Goal: Task Accomplishment & Management: Manage account settings

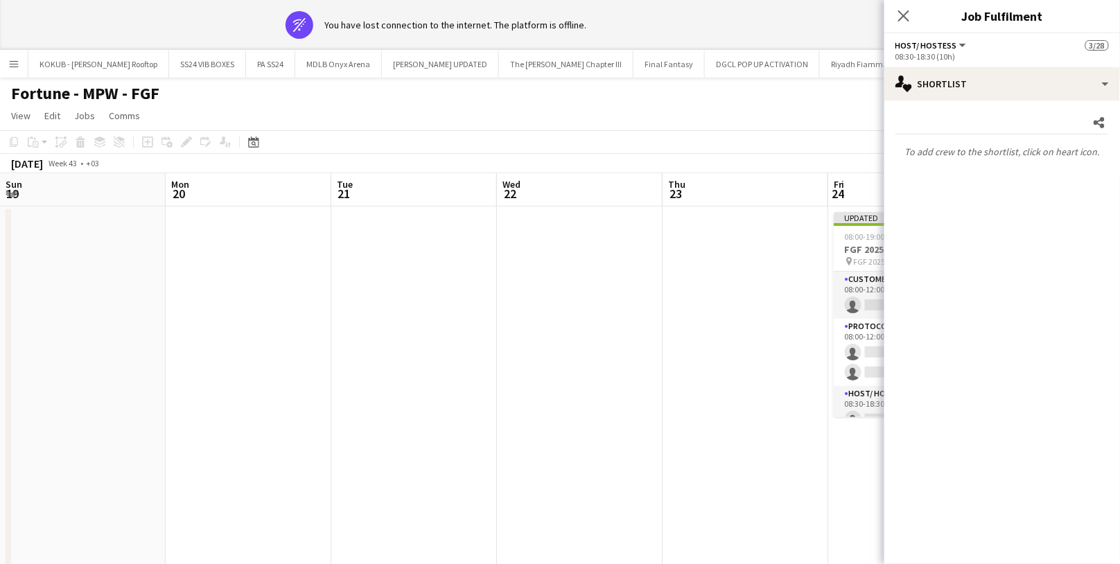
scroll to position [0, 509]
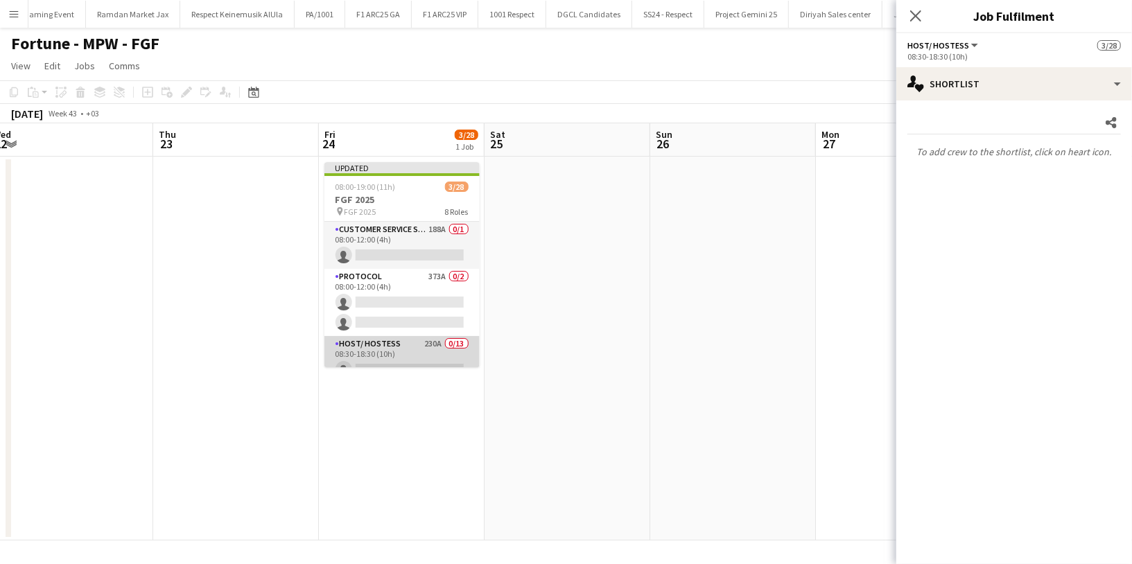
click at [381, 338] on app-card-role "Host/ Hostess 230A 0/13 08:30-18:30 (10h) single-neutral-actions single-neutral…" at bounding box center [401, 480] width 155 height 288
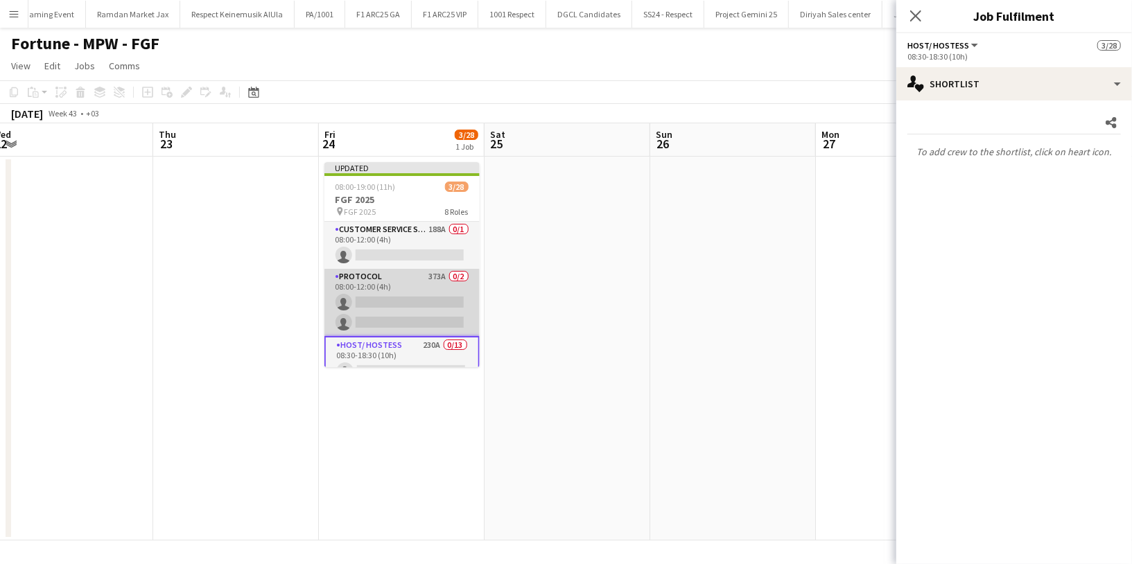
click at [387, 297] on app-card-role "Protocol 373A 0/2 08:00-12:00 (4h) single-neutral-actions single-neutral-actions" at bounding box center [401, 302] width 155 height 67
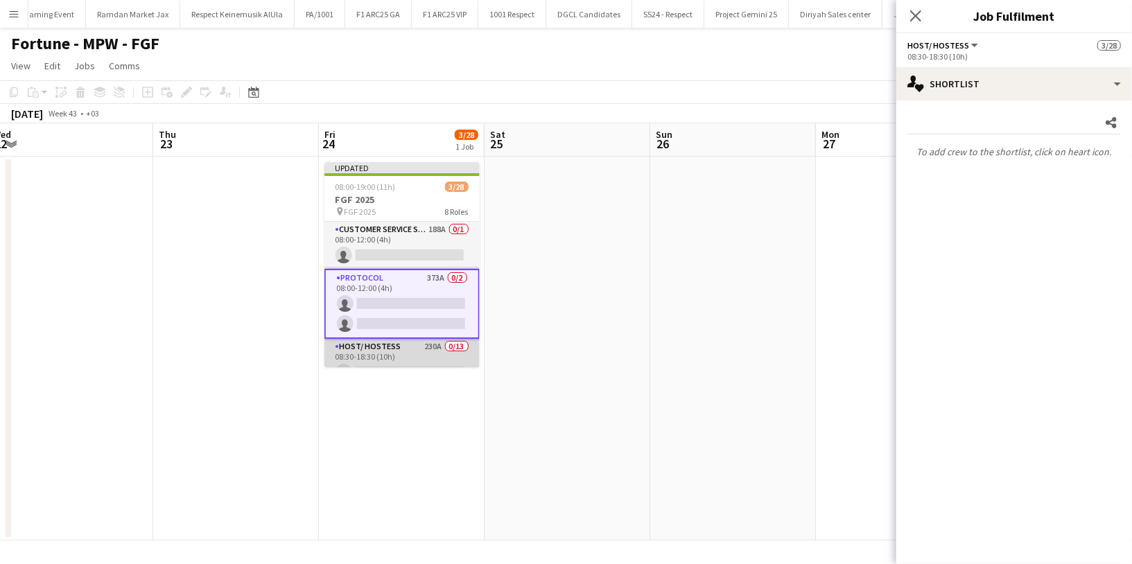
click at [382, 360] on app-card-role "Host/ Hostess 230A 0/13 08:30-18:30 (10h) single-neutral-actions single-neutral…" at bounding box center [401, 483] width 155 height 288
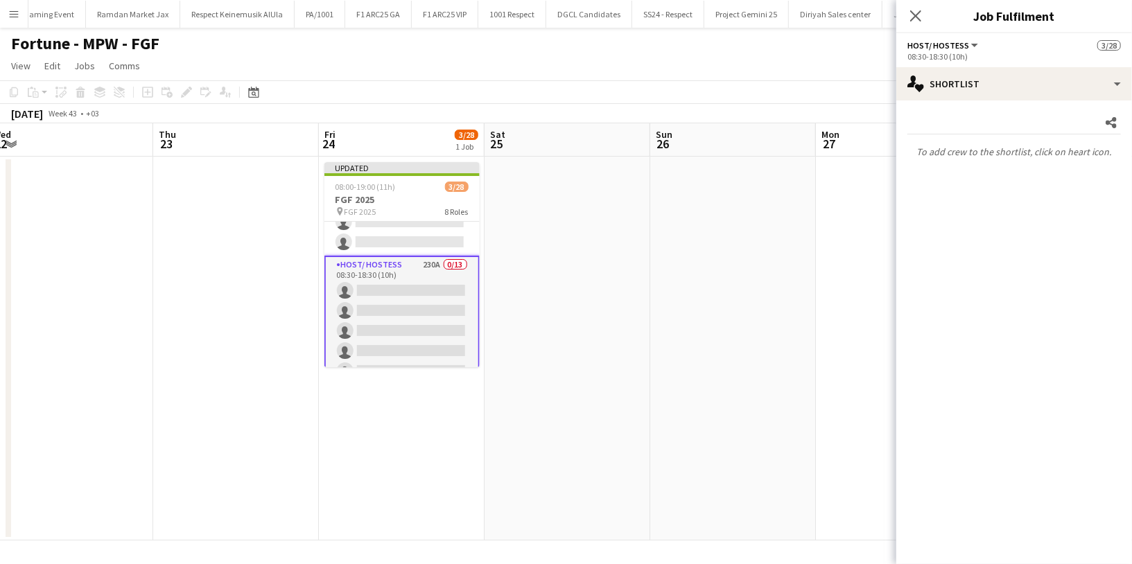
scroll to position [82, 0]
click at [918, 10] on icon "Close pop-in" at bounding box center [915, 15] width 13 height 13
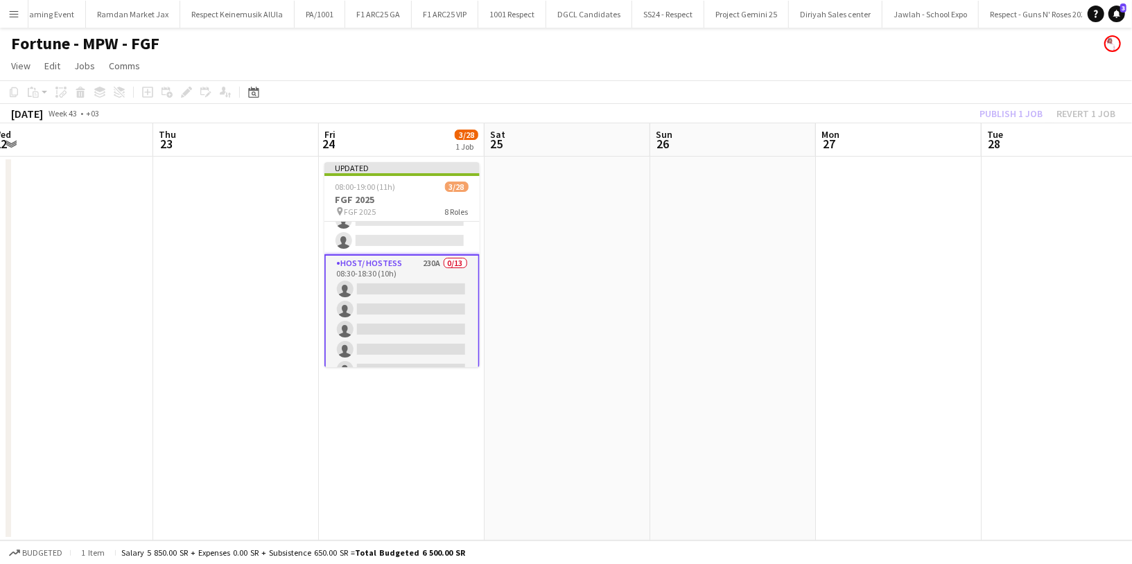
click at [405, 288] on app-card-role "Host/ Hostess 230A 0/13 08:30-18:30 (10h) single-neutral-actions single-neutral…" at bounding box center [401, 399] width 155 height 291
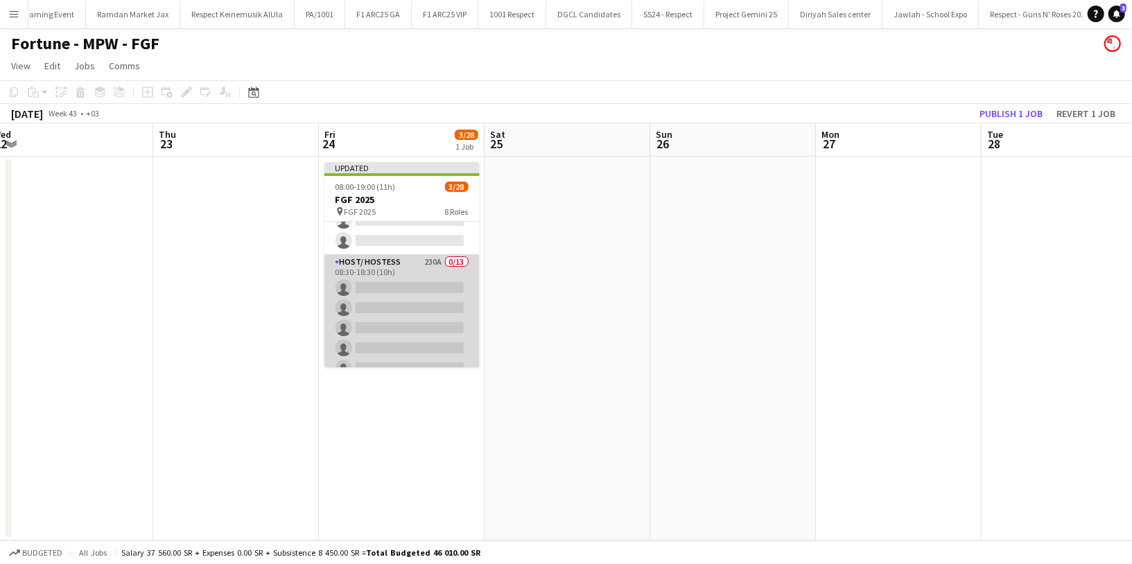
click at [403, 279] on app-card-role "Host/ Hostess 230A 0/13 08:30-18:30 (10h) single-neutral-actions single-neutral…" at bounding box center [401, 398] width 155 height 288
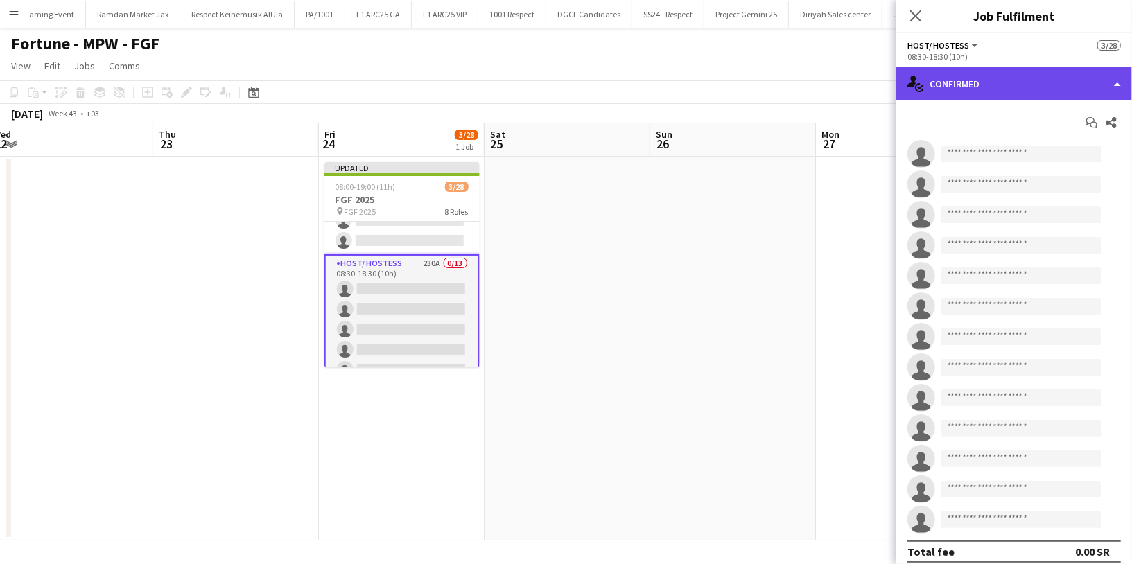
click at [972, 95] on div "single-neutral-actions-check-2 Confirmed" at bounding box center [1014, 83] width 236 height 33
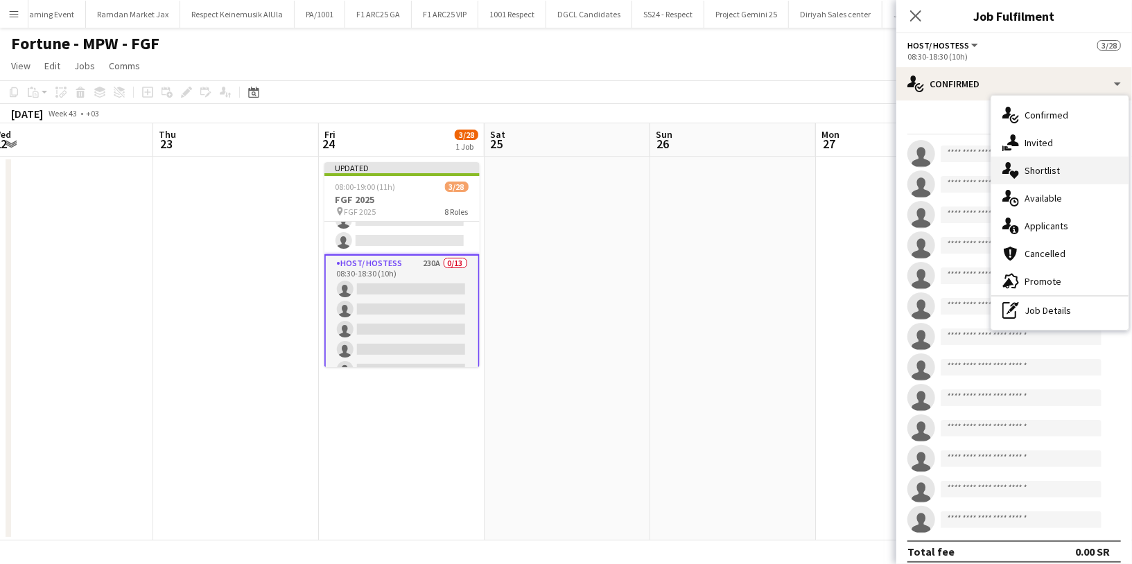
click at [1047, 171] on span "Shortlist" at bounding box center [1041, 170] width 35 height 12
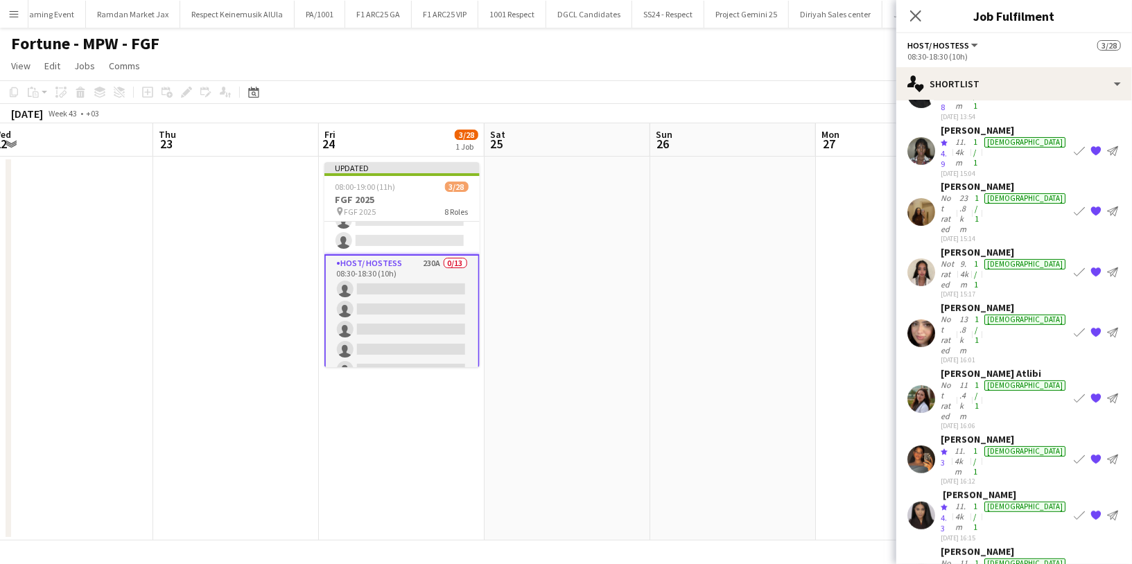
scroll to position [307, 0]
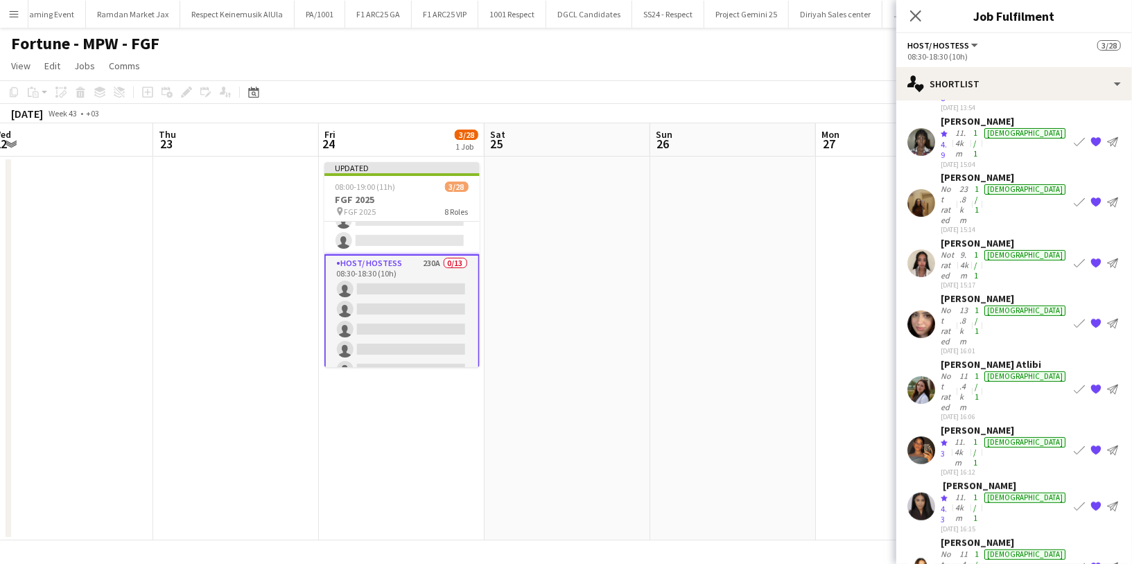
click at [957, 549] on div "Not rated" at bounding box center [949, 570] width 16 height 42
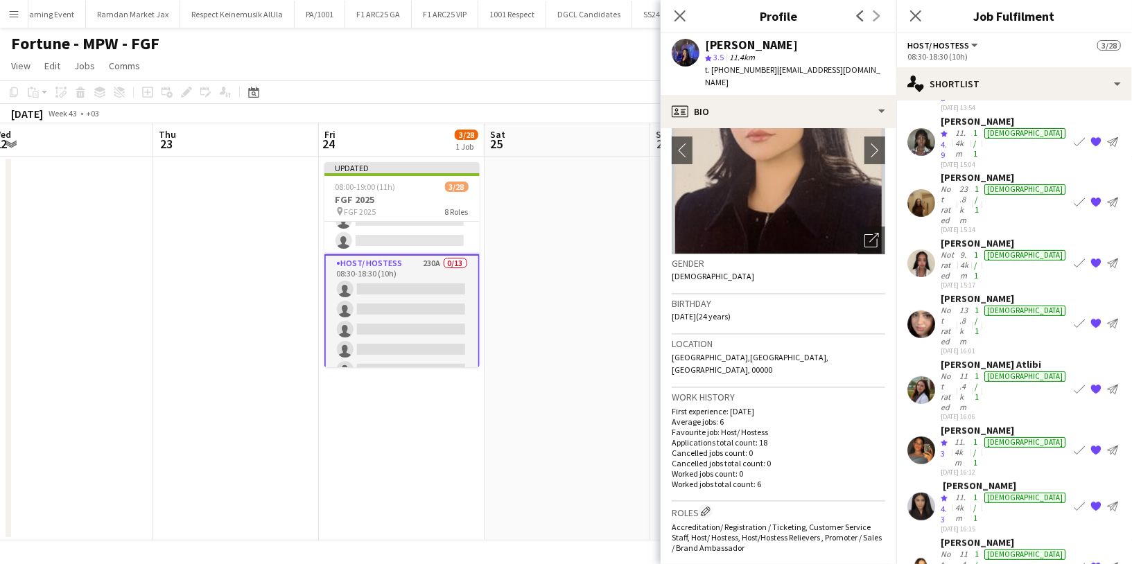
scroll to position [104, 0]
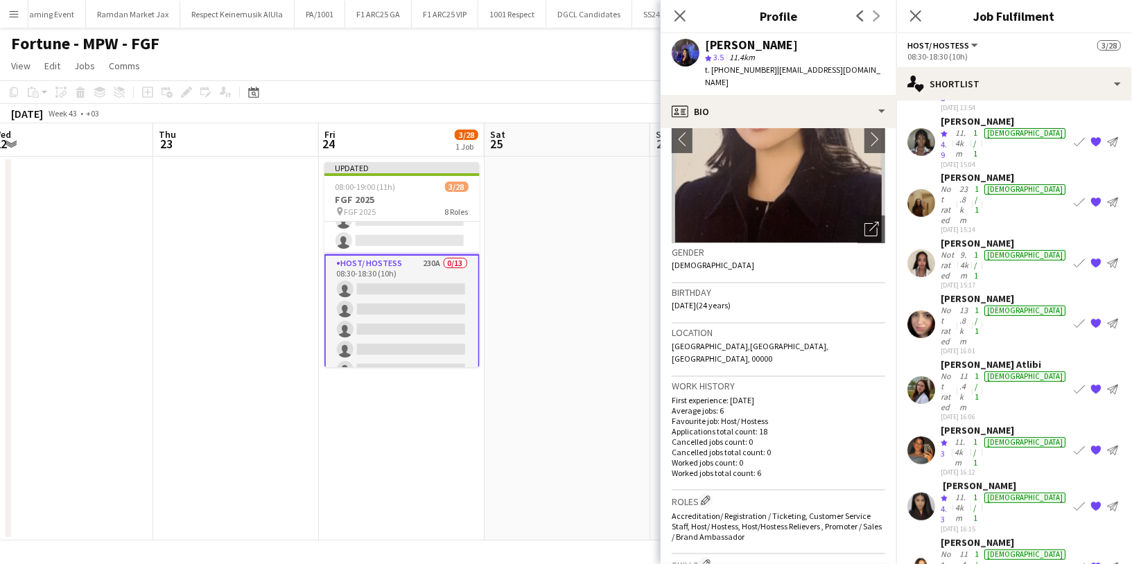
click at [753, 44] on div "[PERSON_NAME]" at bounding box center [751, 45] width 93 height 12
copy div "[PERSON_NAME]"
drag, startPoint x: 866, startPoint y: 68, endPoint x: 771, endPoint y: 67, distance: 95.0
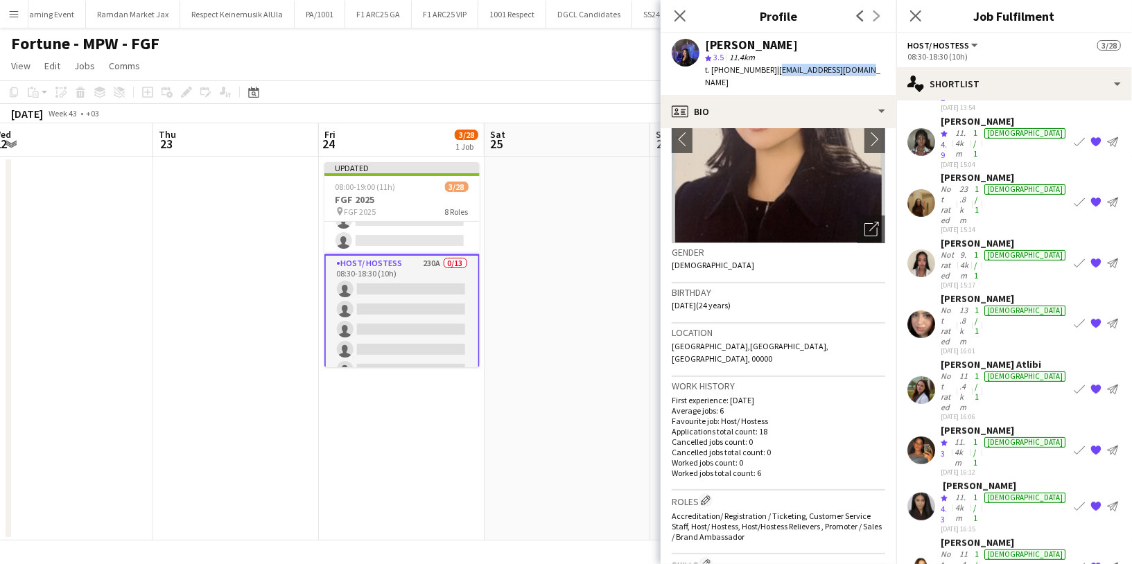
click at [771, 67] on div "[PERSON_NAME] star 3.5 11.4km t. [PHONE_NUMBER] | [EMAIL_ADDRESS][DOMAIN_NAME]" at bounding box center [779, 64] width 236 height 62
copy span "[EMAIL_ADDRESS][DOMAIN_NAME]"
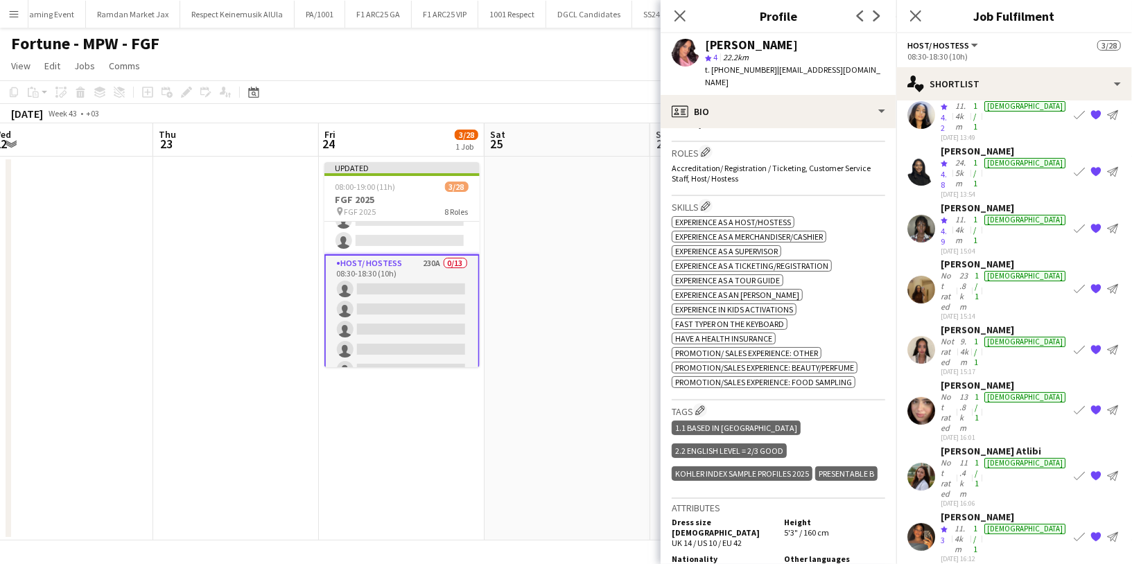
scroll to position [220, 0]
click at [951, 368] on div "[DATE] 15:17" at bounding box center [1005, 372] width 128 height 9
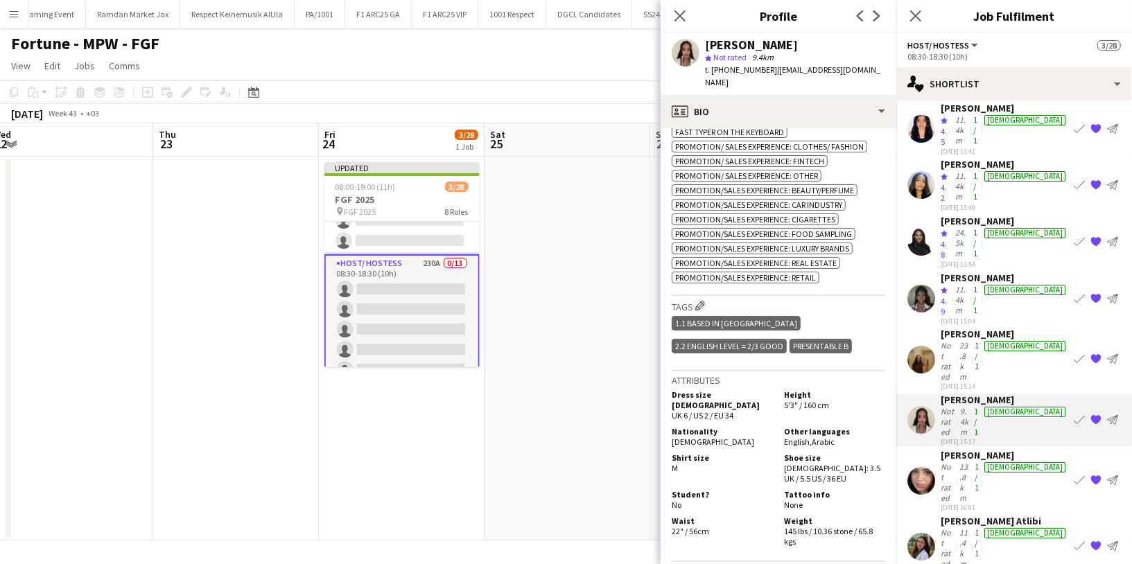
scroll to position [149, 0]
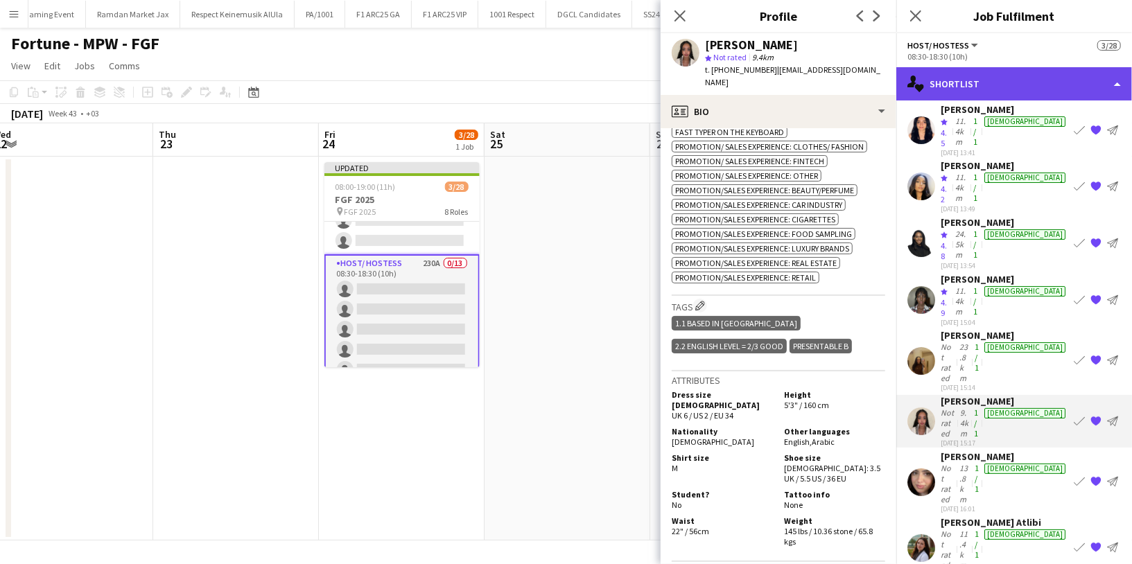
click at [966, 80] on div "single-neutral-actions-heart Shortlist" at bounding box center [1014, 83] width 236 height 33
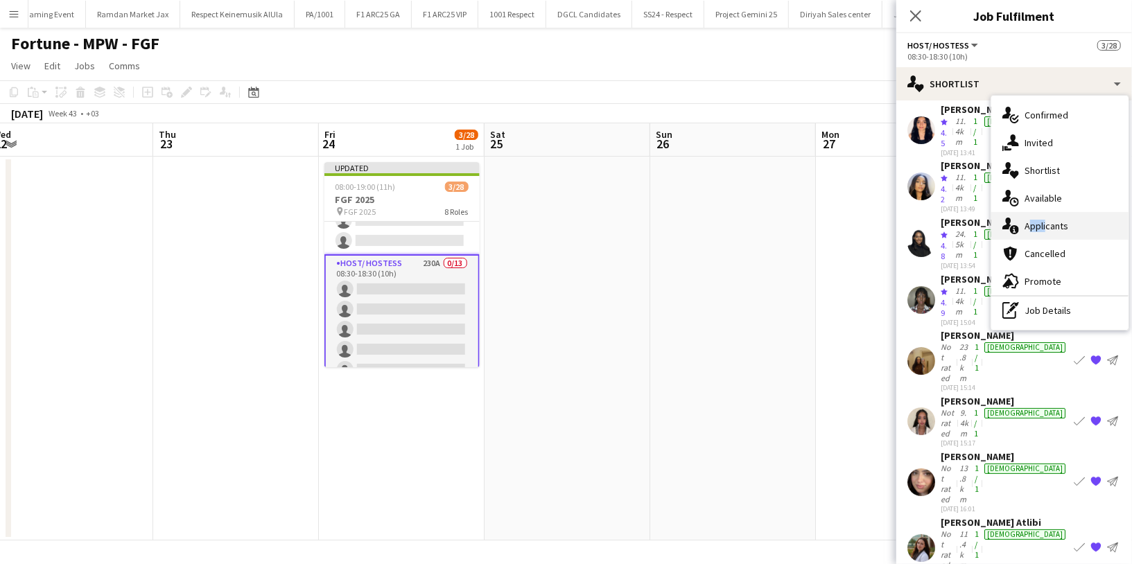
click at [1044, 220] on span "Applicants" at bounding box center [1046, 226] width 44 height 12
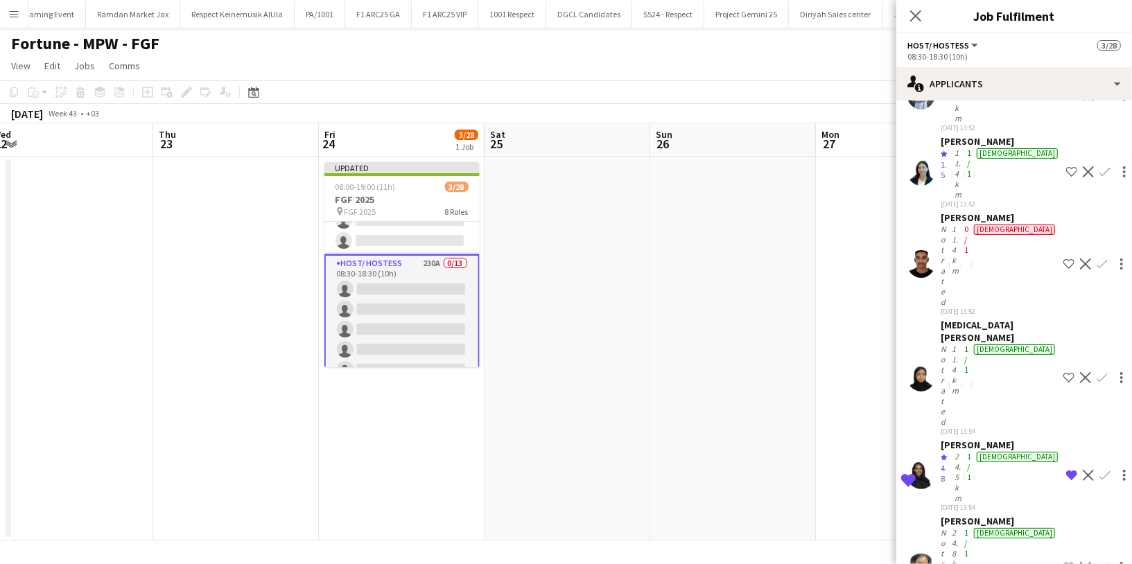
scroll to position [3184, 0]
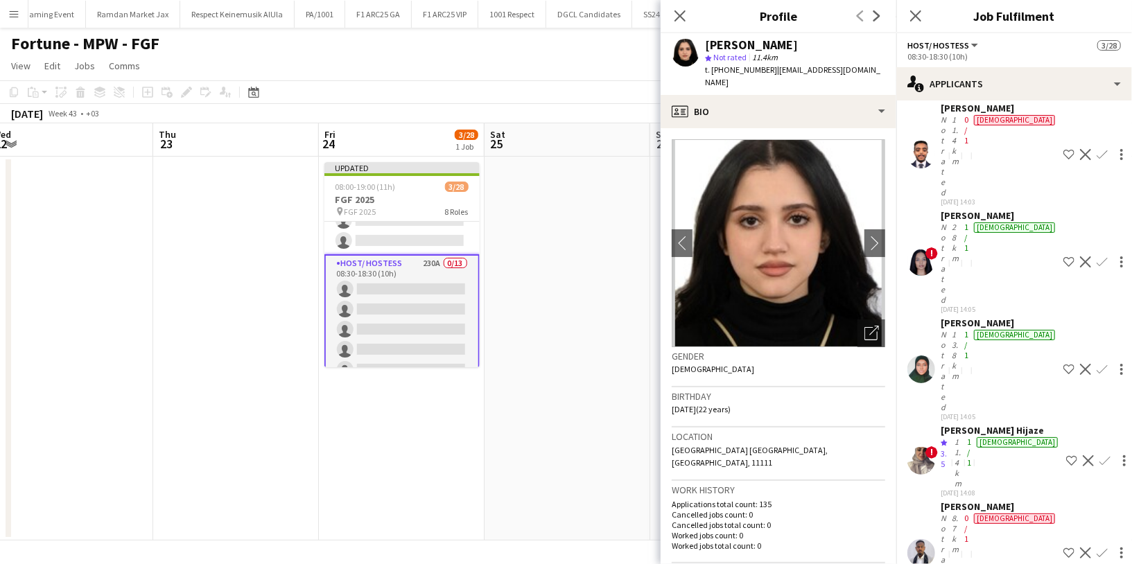
scroll to position [4392, 0]
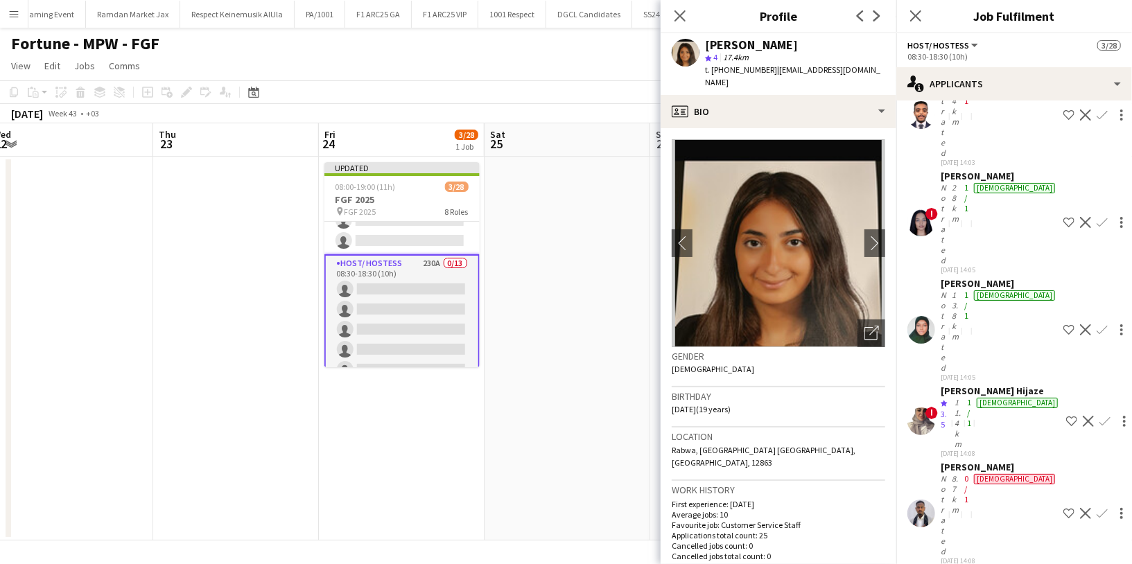
scroll to position [4438, 0]
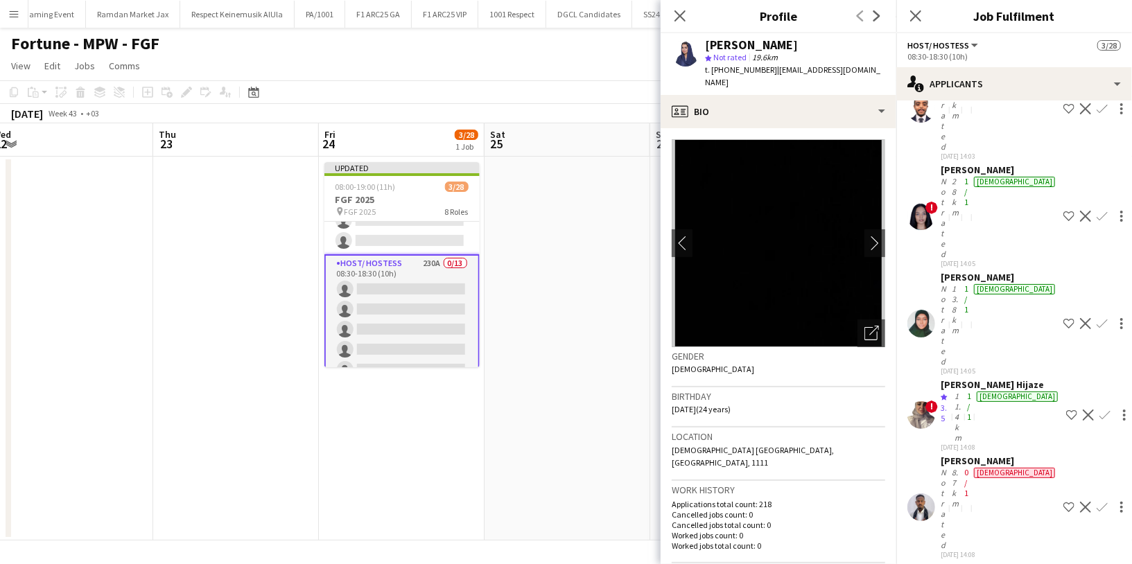
scroll to position [4481, 0]
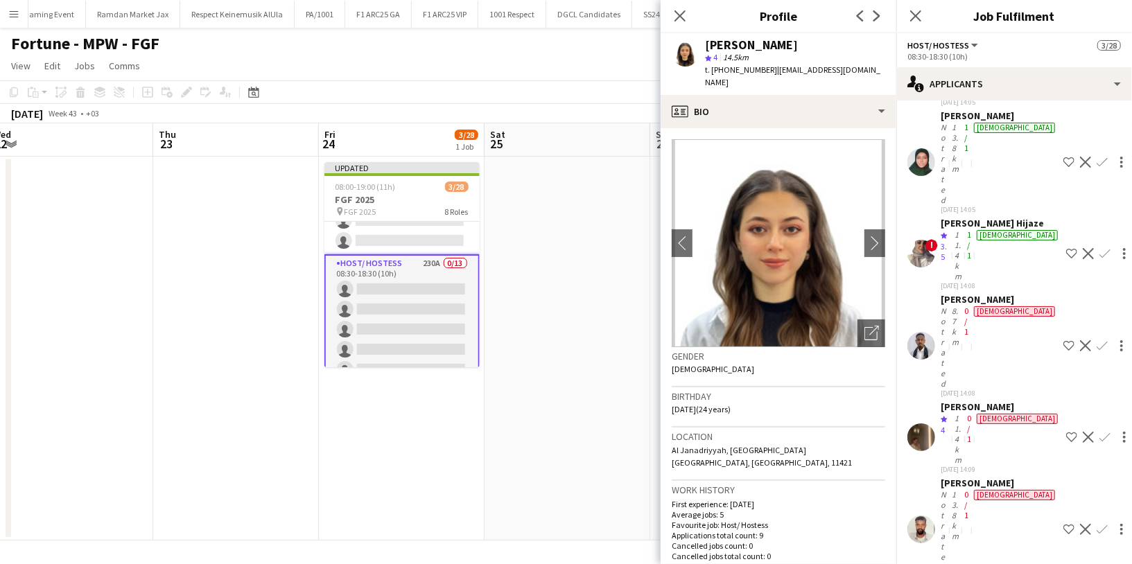
scroll to position [4625, 0]
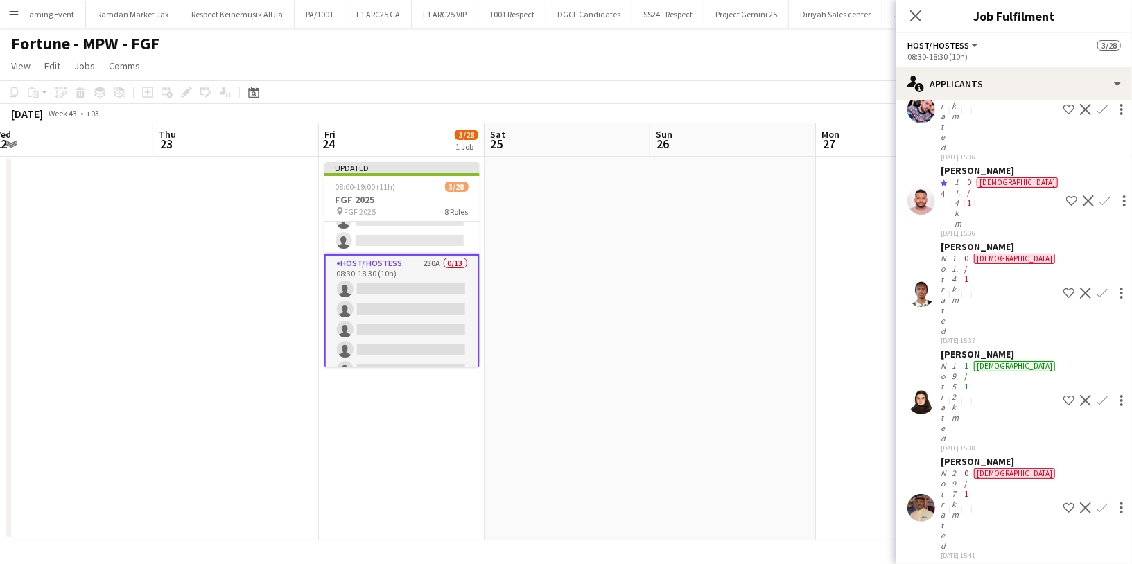
scroll to position [9165, 0]
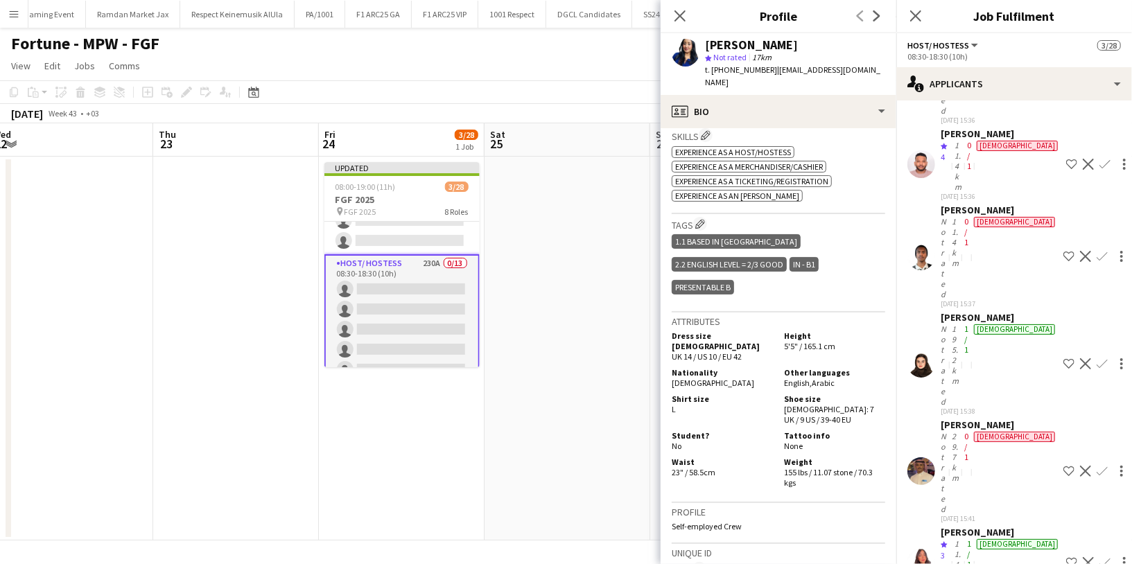
scroll to position [9202, 0]
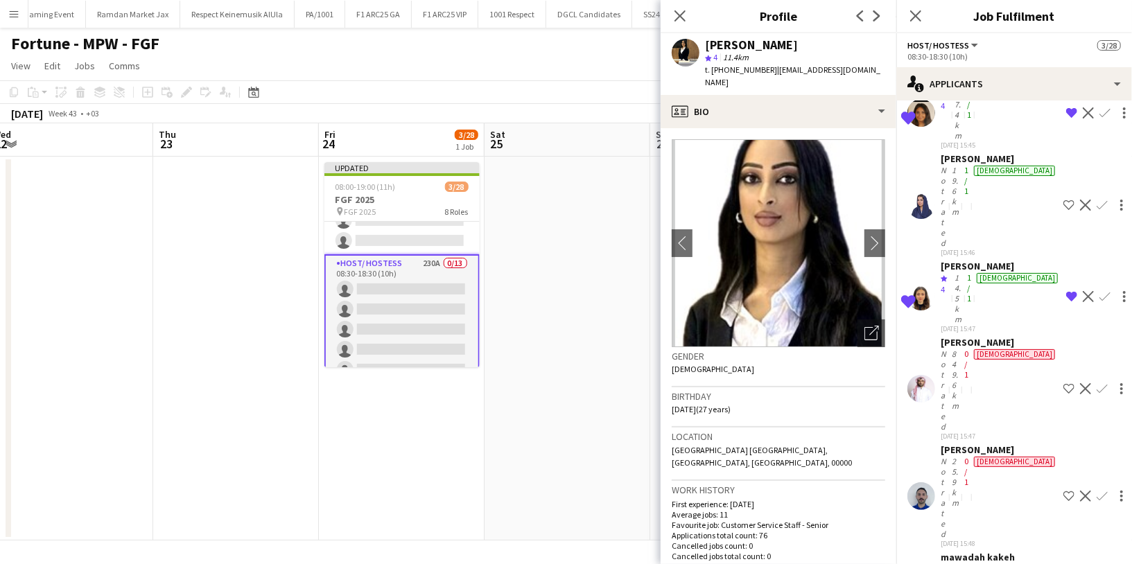
scroll to position [9838, 0]
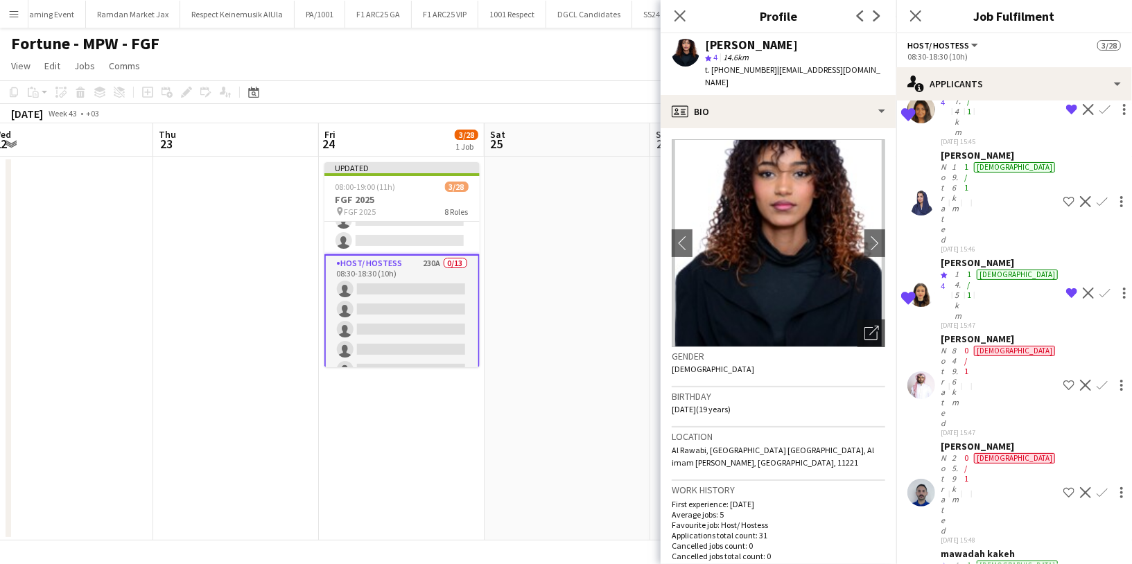
scroll to position [18, 0]
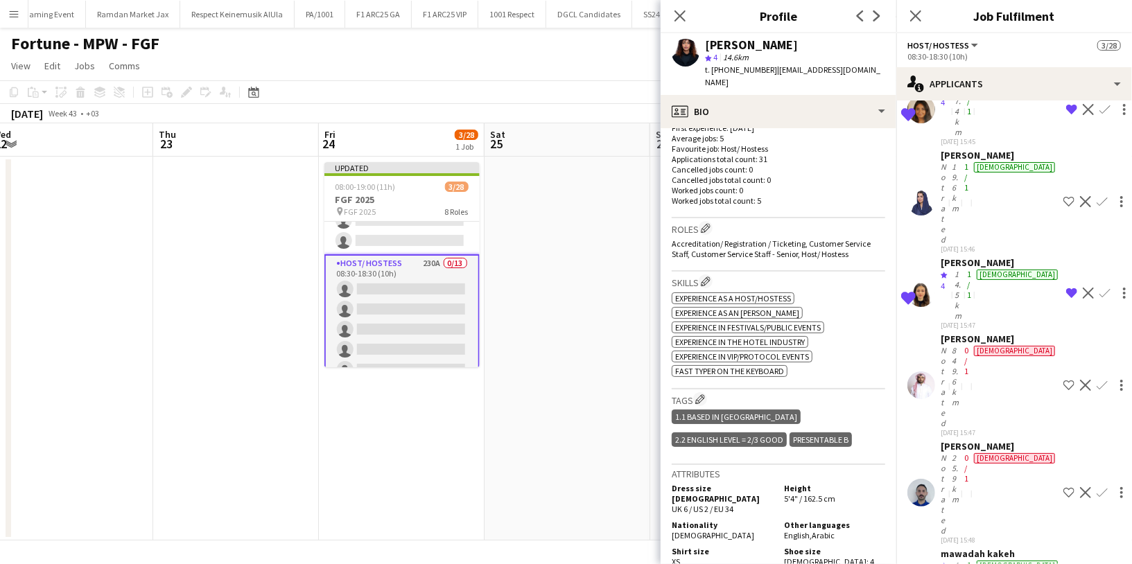
scroll to position [378, 0]
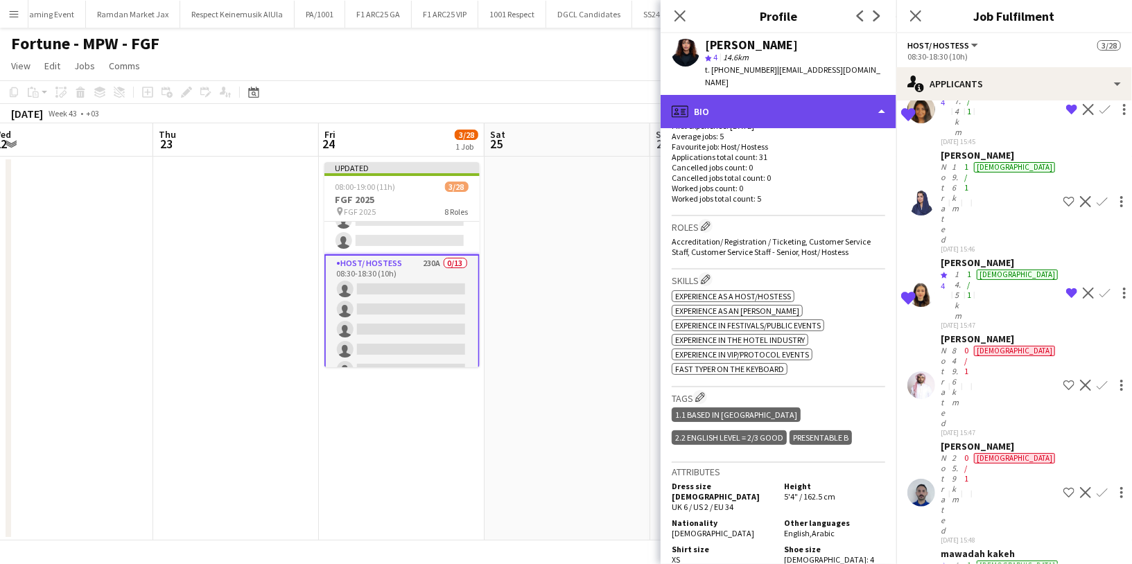
click at [799, 95] on div "profile Bio" at bounding box center [779, 111] width 236 height 33
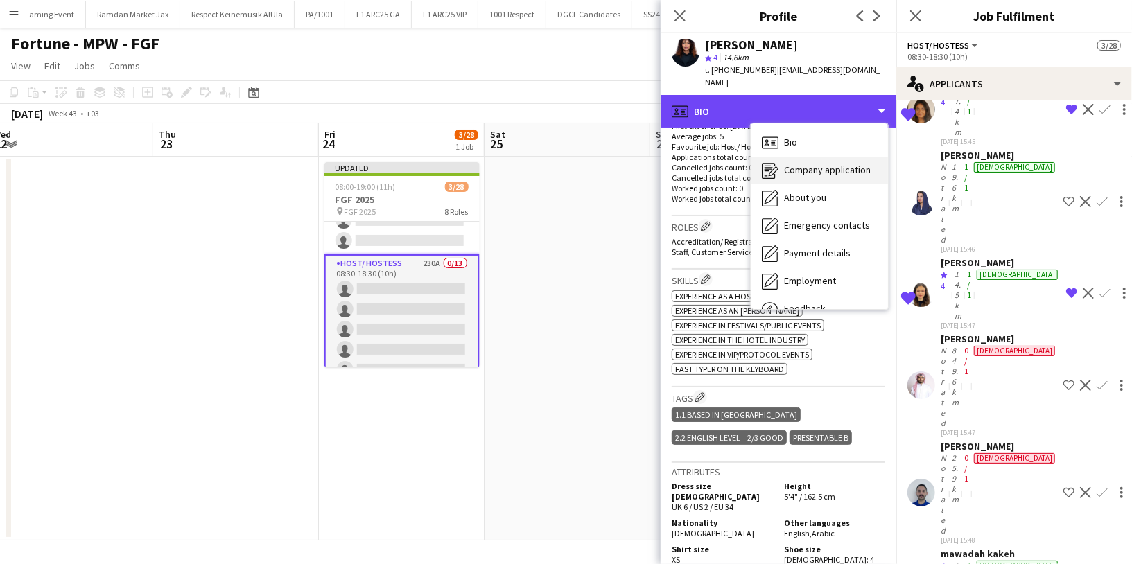
scroll to position [47, 0]
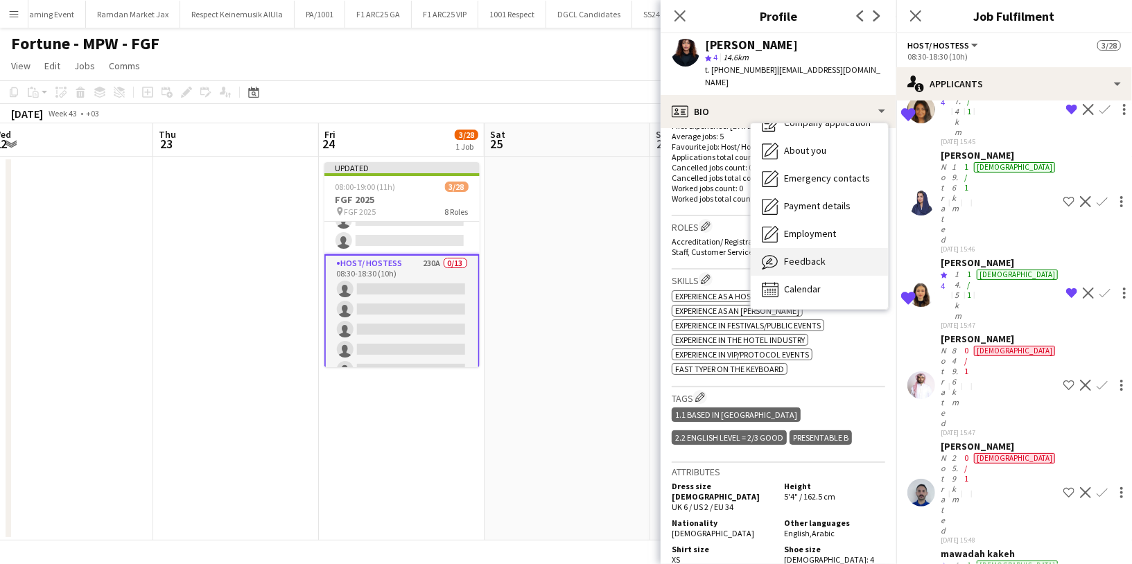
click at [804, 255] on span "Feedback" at bounding box center [805, 261] width 42 height 12
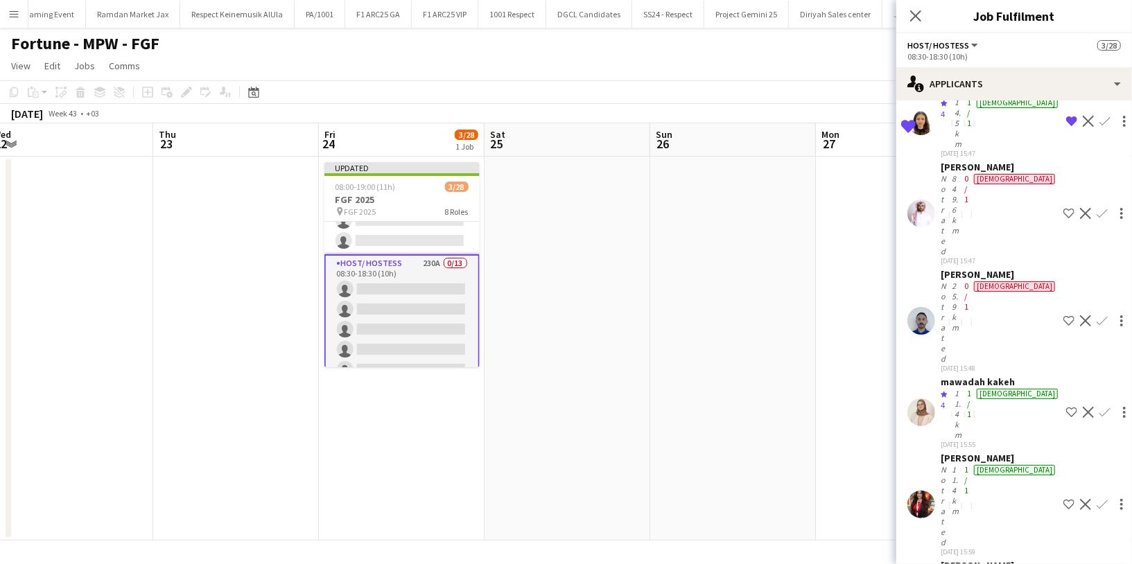
scroll to position [10014, 0]
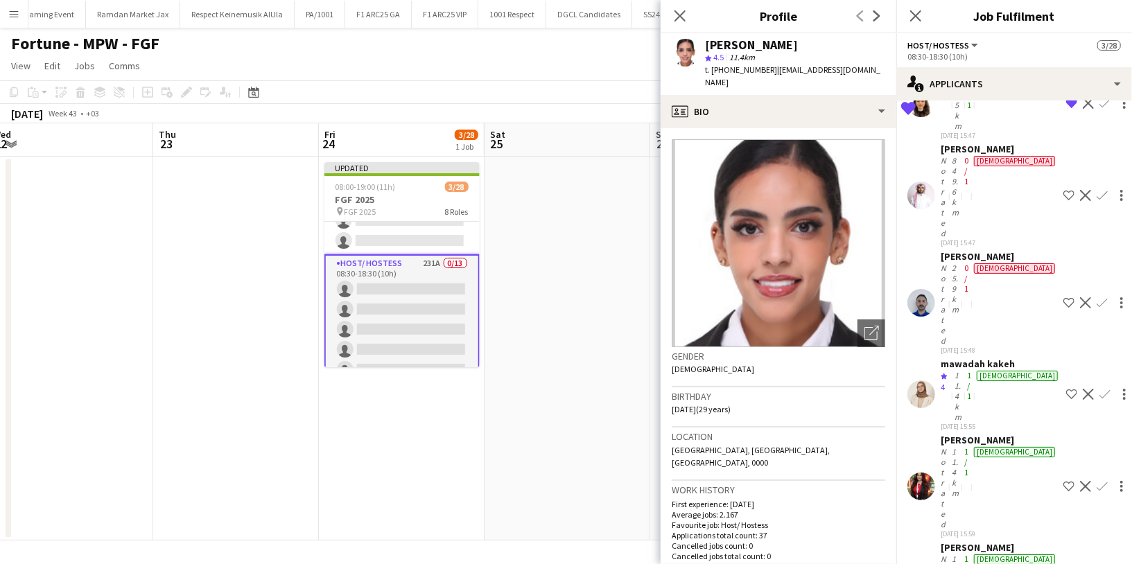
scroll to position [10059, 0]
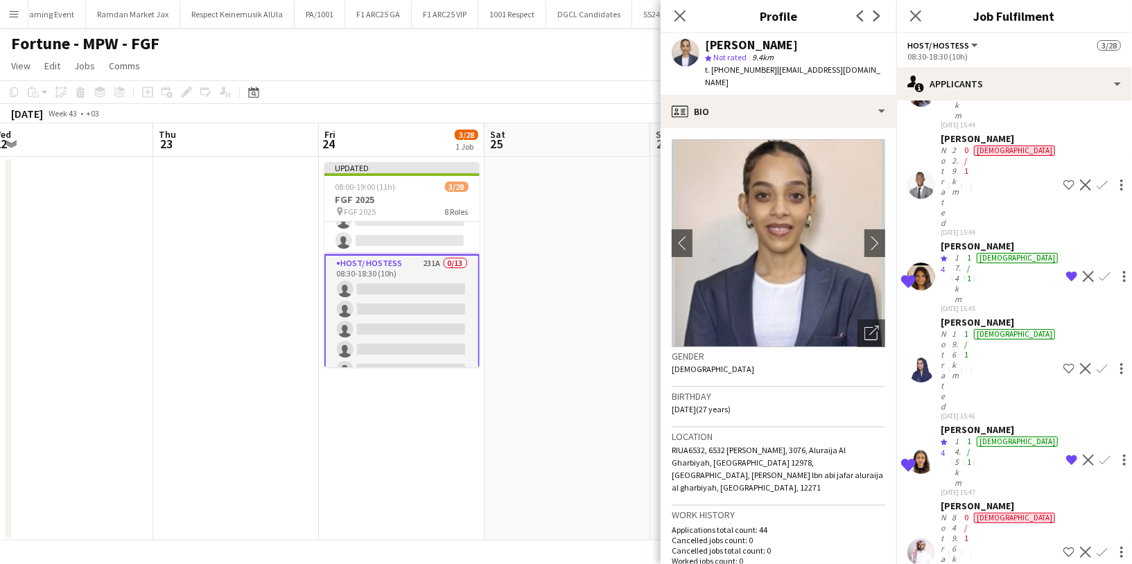
scroll to position [9652, 0]
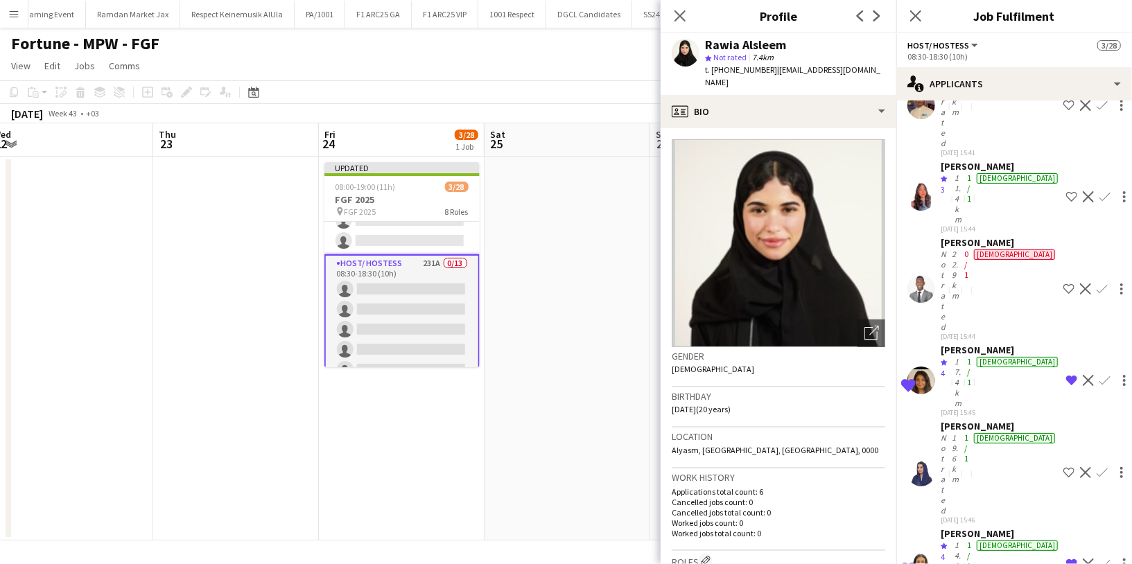
scroll to position [9556, 0]
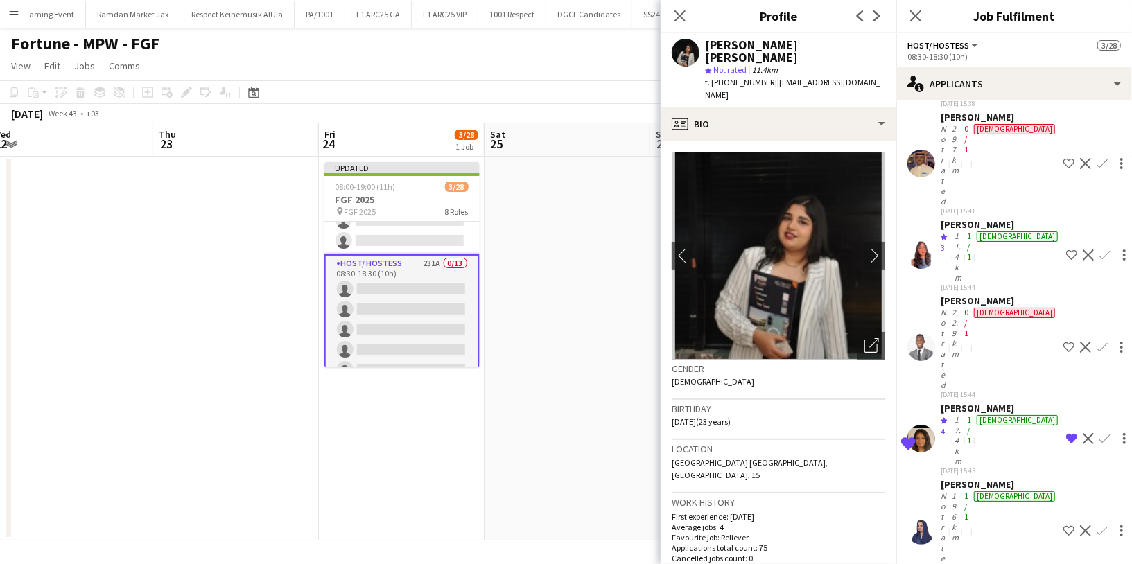
scroll to position [9507, 0]
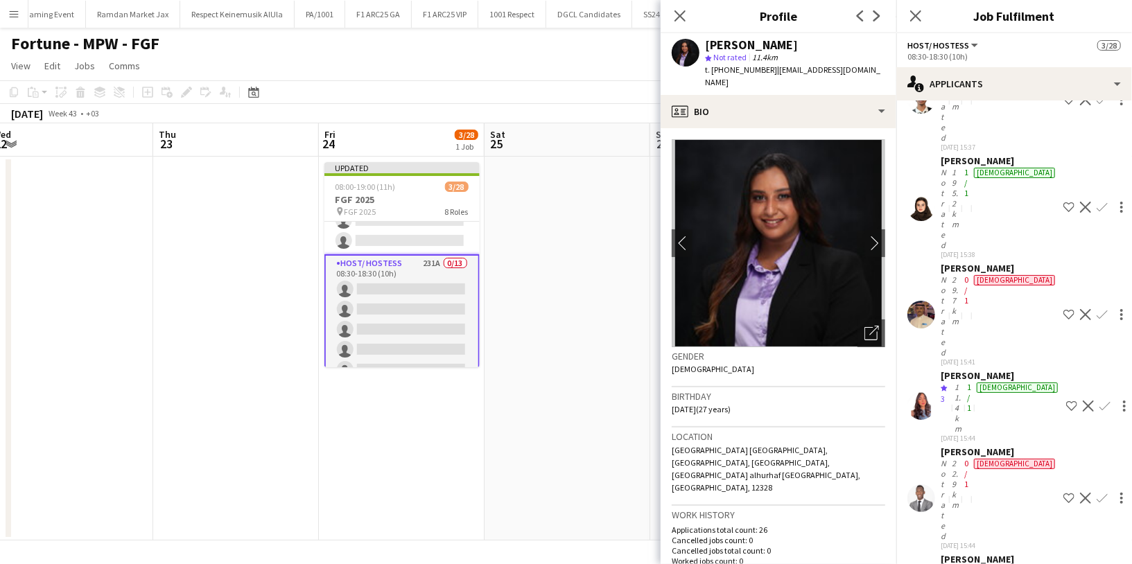
scroll to position [9355, 0]
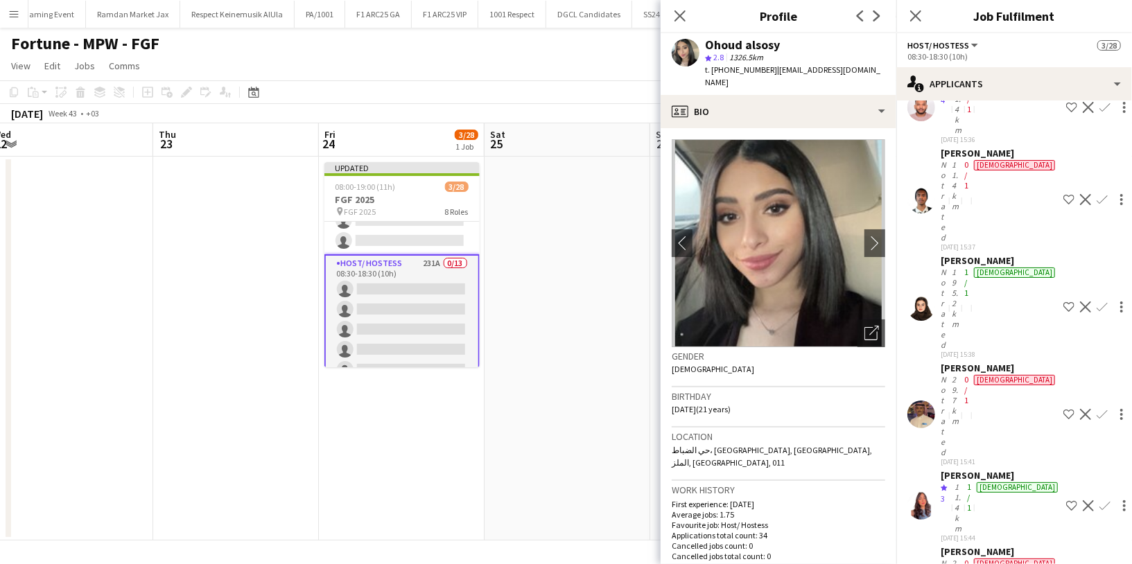
scroll to position [9253, 0]
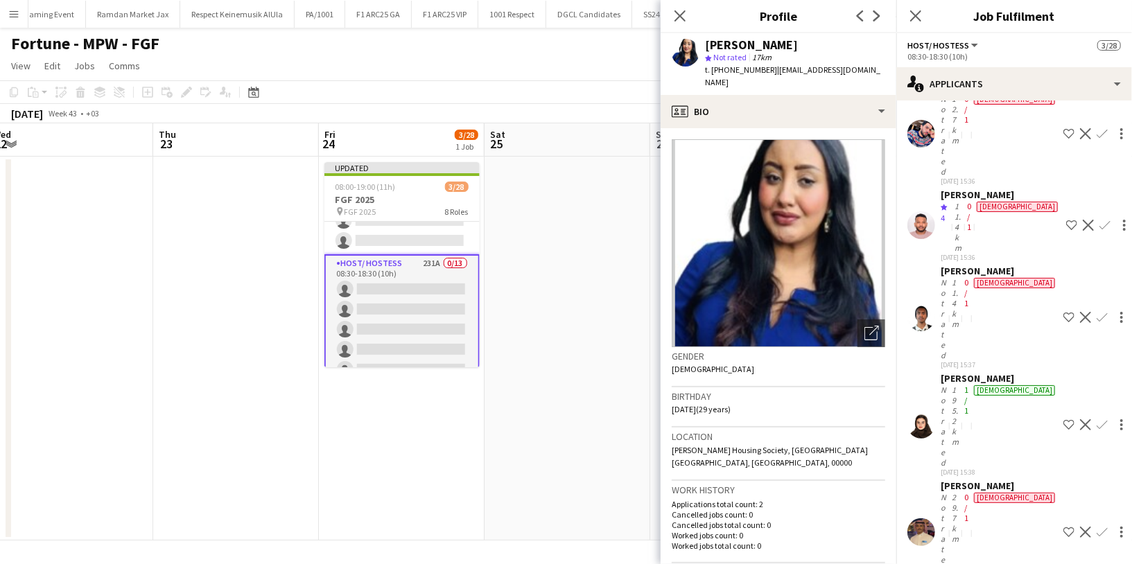
scroll to position [9140, 0]
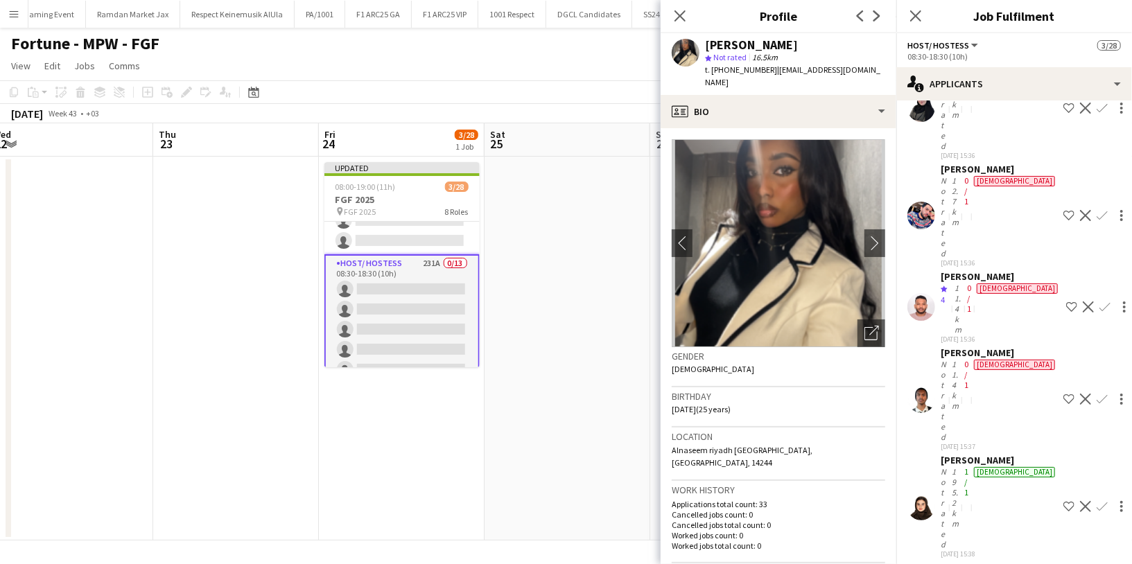
scroll to position [9056, 0]
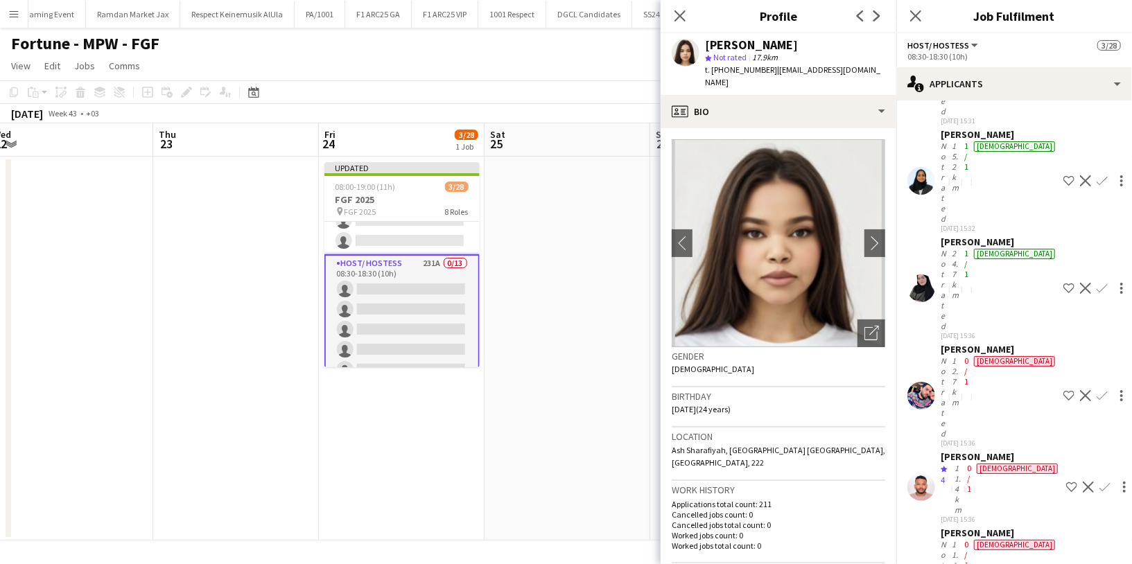
scroll to position [8865, 0]
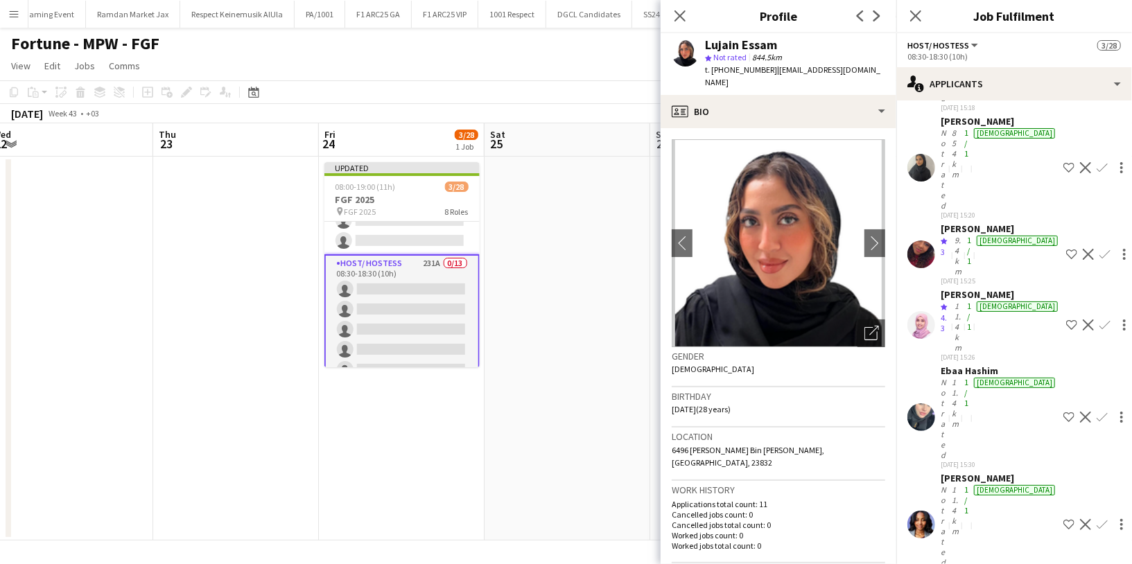
scroll to position [8422, 0]
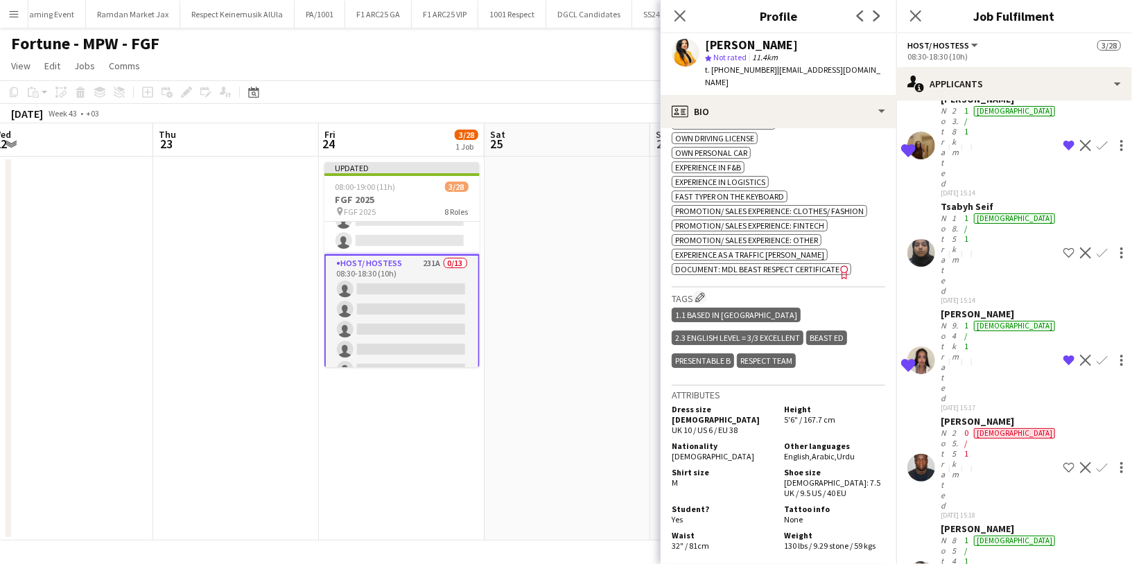
scroll to position [8012, 0]
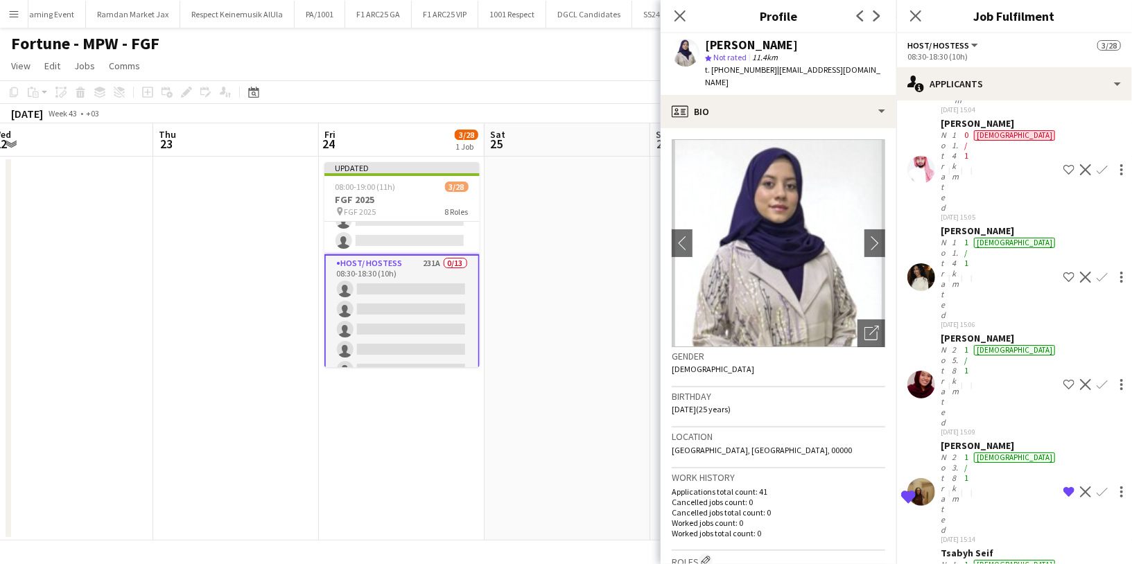
scroll to position [7667, 0]
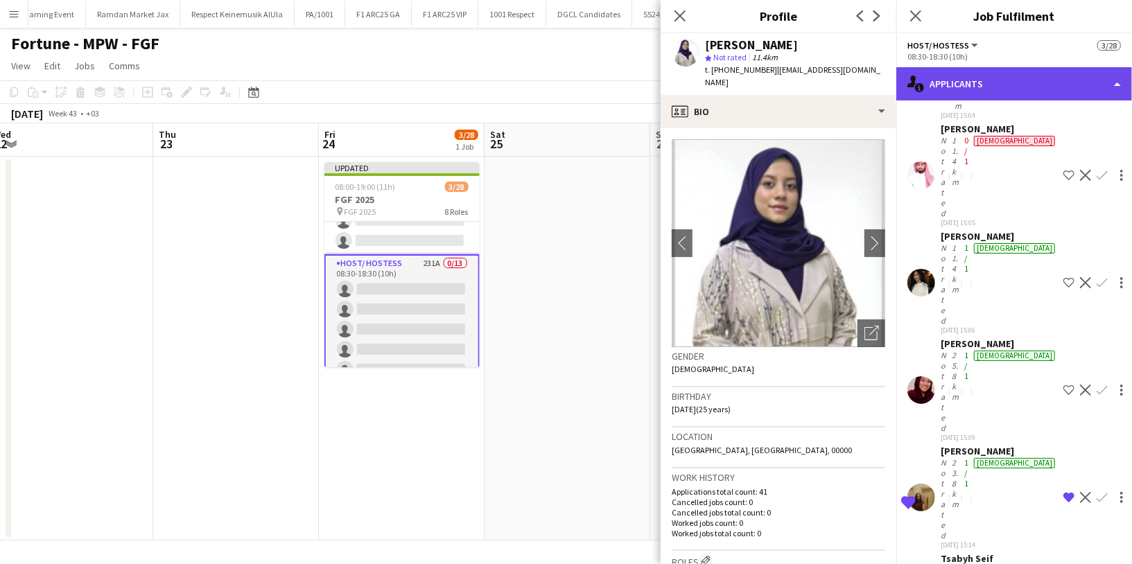
click at [952, 85] on div "single-neutral-actions-information Applicants" at bounding box center [1014, 83] width 236 height 33
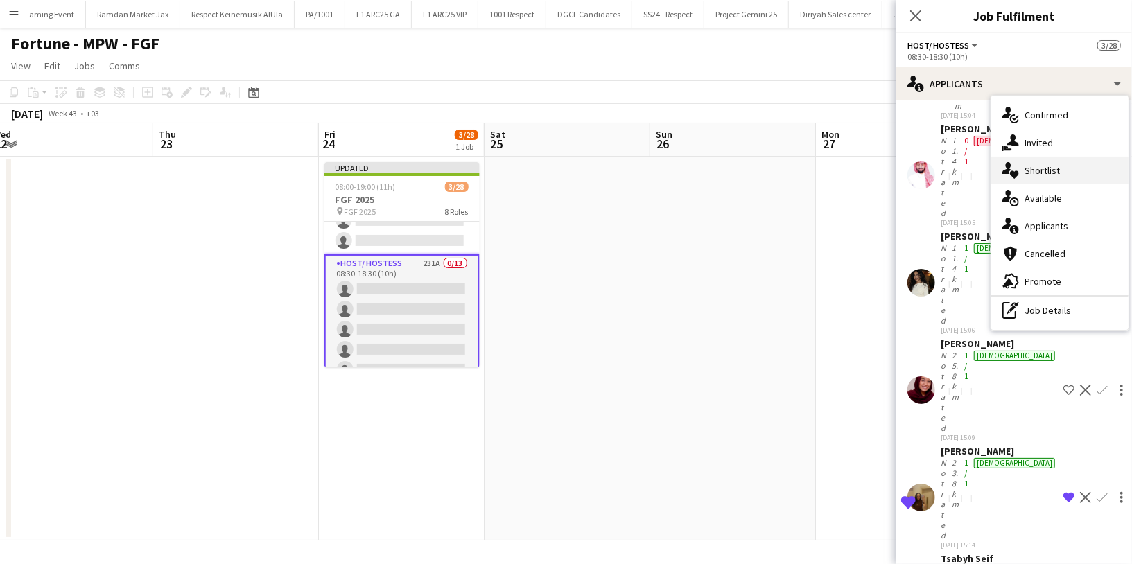
click at [1036, 174] on span "Shortlist" at bounding box center [1041, 170] width 35 height 12
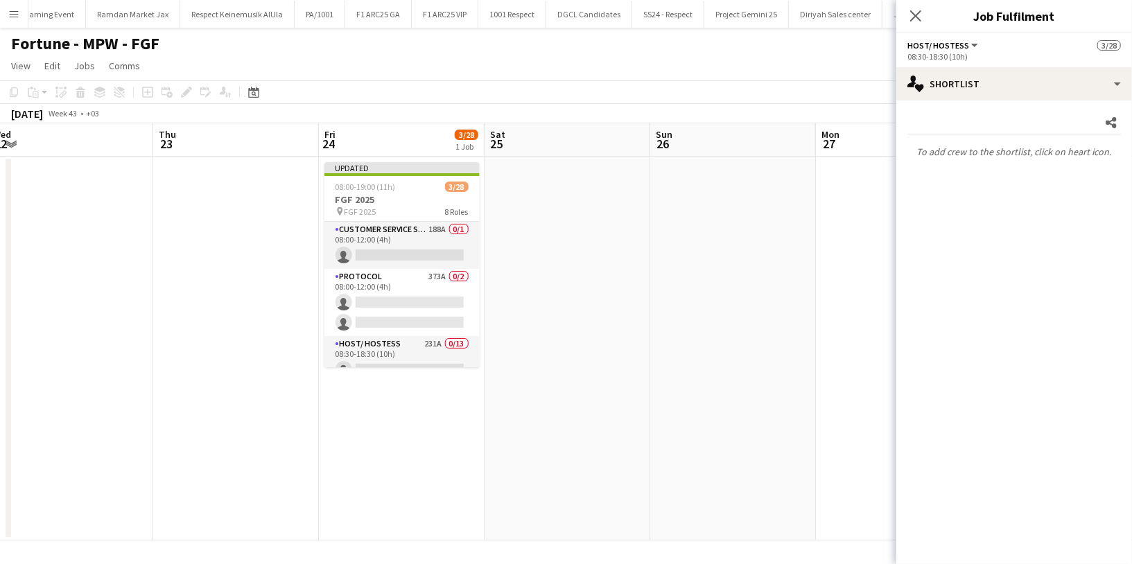
scroll to position [0, 0]
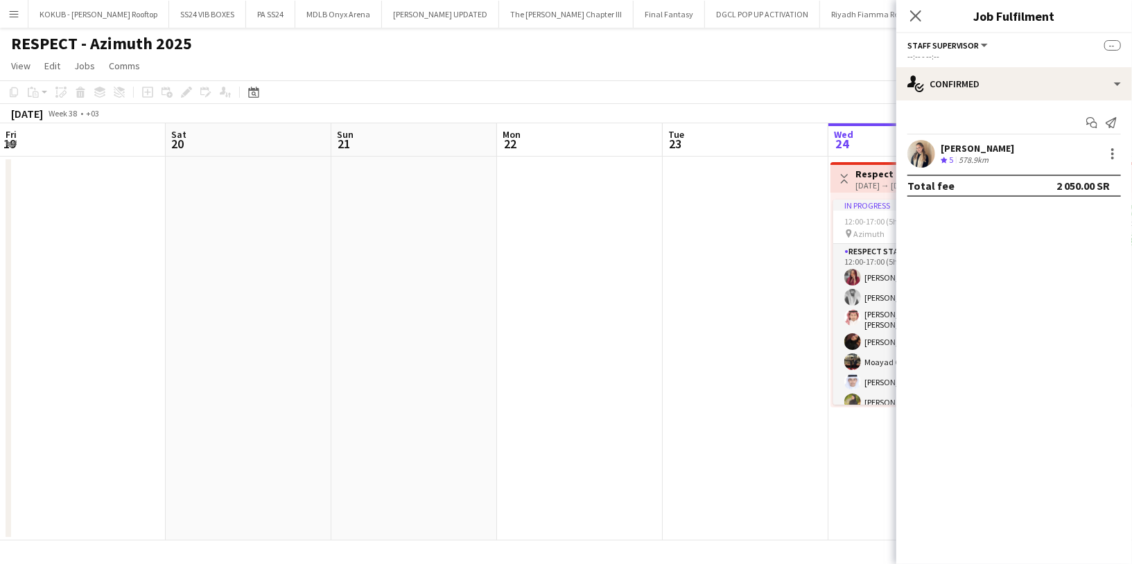
scroll to position [62, 0]
